Goal: Task Accomplishment & Management: Complete application form

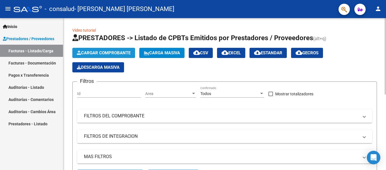
click at [96, 54] on span "Cargar Comprobante" at bounding box center [104, 52] width 54 height 5
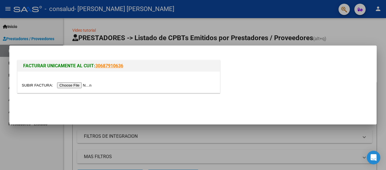
click at [79, 85] on input "file" at bounding box center [58, 85] width 72 height 6
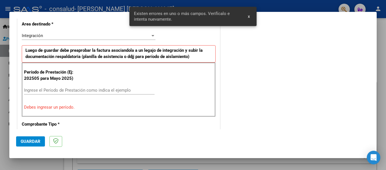
scroll to position [142, 0]
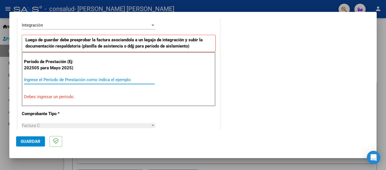
click at [97, 80] on input "Ingrese el Período de Prestación como indica el ejemplo" at bounding box center [89, 79] width 131 height 5
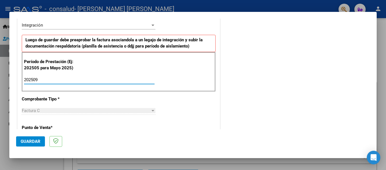
type input "202509"
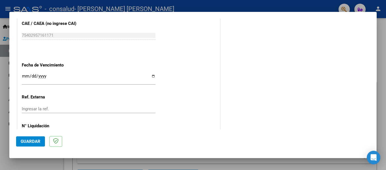
scroll to position [380, 0]
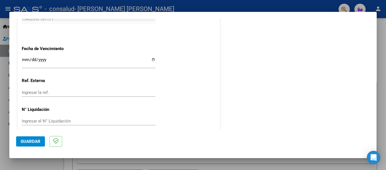
click at [34, 138] on button "Guardar" at bounding box center [30, 141] width 29 height 10
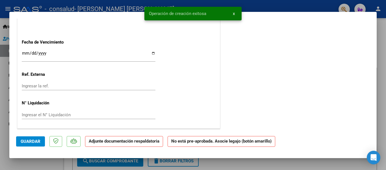
scroll to position [0, 0]
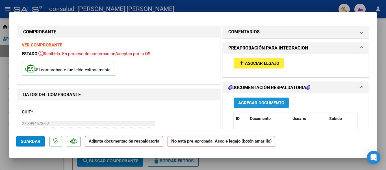
click at [273, 101] on span "Agregar Documento" at bounding box center [261, 102] width 46 height 5
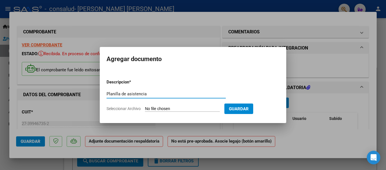
type input "Planilla de asistencia"
click at [202, 108] on input "Seleccionar Archivo" at bounding box center [182, 108] width 75 height 5
type input "C:\fakepath\Nicobaez202509.pdf"
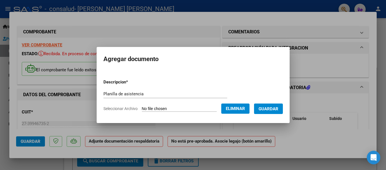
click at [261, 109] on span "Guardar" at bounding box center [269, 108] width 20 height 5
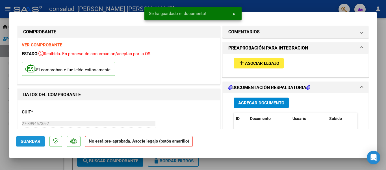
click at [23, 142] on span "Guardar" at bounding box center [31, 141] width 20 height 5
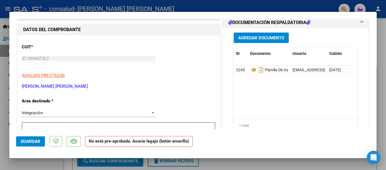
scroll to position [207, 0]
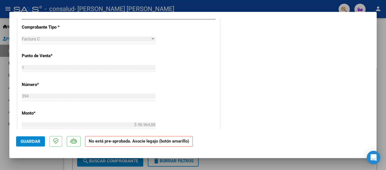
click at [386, 65] on div at bounding box center [193, 85] width 386 height 170
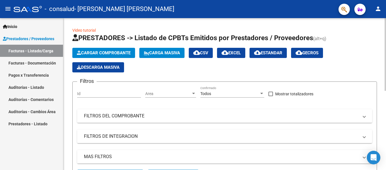
click at [386, 90] on div at bounding box center [385, 54] width 1 height 73
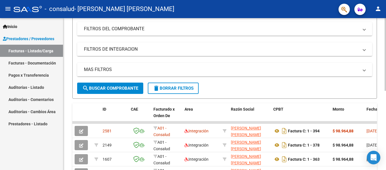
click at [386, 91] on div at bounding box center [385, 54] width 1 height 73
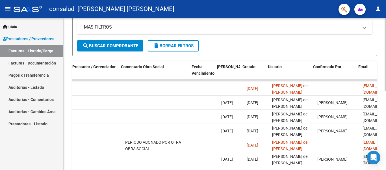
scroll to position [0, 887]
